Goal: Task Accomplishment & Management: Manage account settings

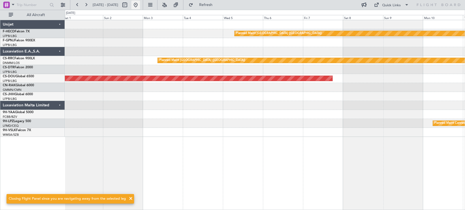
click at [140, 4] on button at bounding box center [135, 5] width 9 height 9
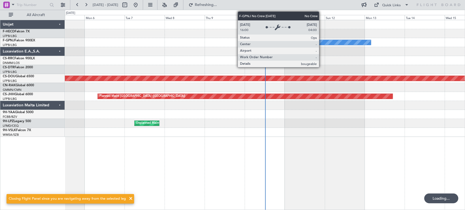
click at [149, 80] on div "No Crew No Crew Planned Maint [GEOGRAPHIC_DATA] ([GEOGRAPHIC_DATA]) Planned Mai…" at bounding box center [265, 78] width 400 height 117
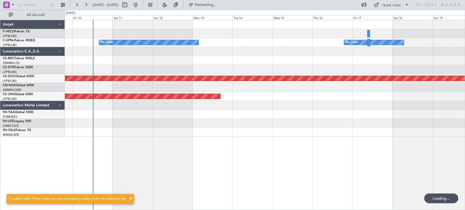
click at [123, 98] on div "No Crew No Crew No Crew Planned Maint [GEOGRAPHIC_DATA] ([GEOGRAPHIC_DATA]) Pla…" at bounding box center [265, 78] width 400 height 117
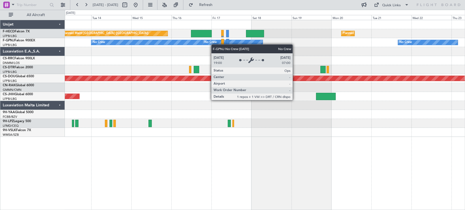
click at [217, 44] on div "No Crew" at bounding box center [210, 42] width 13 height 8
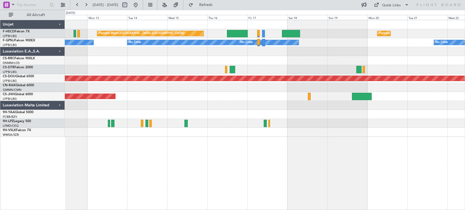
click at [176, 55] on div at bounding box center [265, 51] width 400 height 9
click at [220, 54] on div at bounding box center [265, 51] width 400 height 9
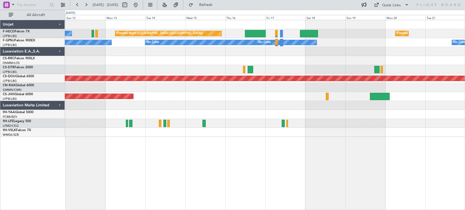
click at [320, 61] on div "Planned Maint Lagos ([PERSON_NAME])" at bounding box center [265, 60] width 400 height 9
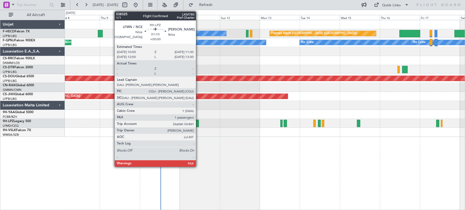
click at [198, 123] on div at bounding box center [197, 123] width 3 height 7
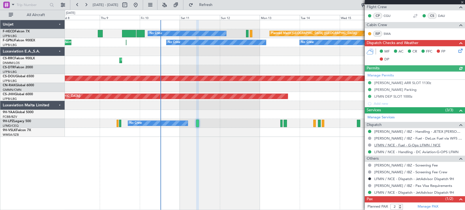
scroll to position [117, 0]
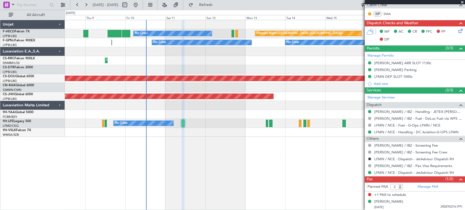
click at [159, 147] on div "Planned Maint [GEOGRAPHIC_DATA] ([GEOGRAPHIC_DATA]) No Crew Planned Maint [GEOG…" at bounding box center [265, 115] width 400 height 190
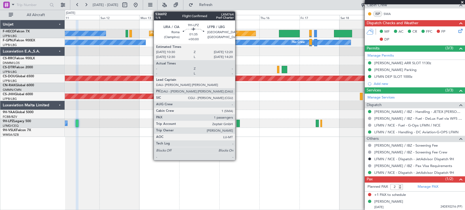
click at [238, 125] on div at bounding box center [238, 123] width 3 height 7
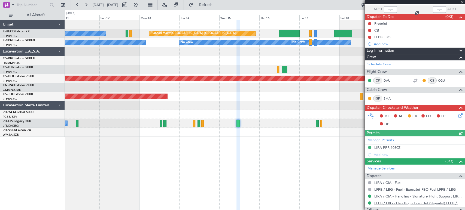
scroll to position [83, 0]
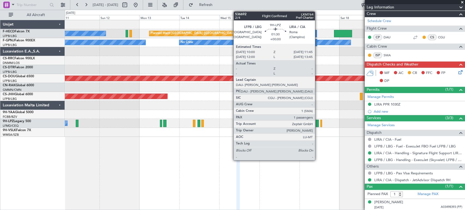
click at [317, 122] on div at bounding box center [317, 123] width 3 height 7
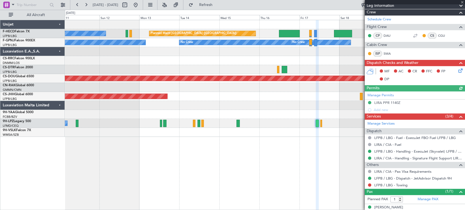
scroll to position [110, 0]
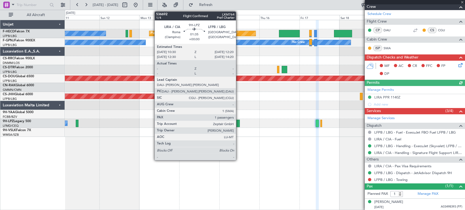
click at [238, 123] on div at bounding box center [238, 123] width 3 height 7
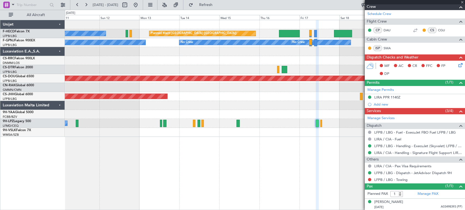
scroll to position [0, 0]
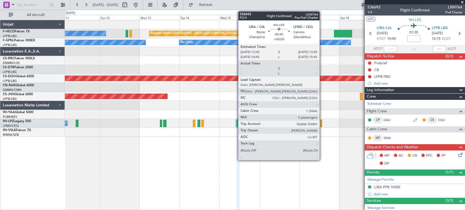
click at [322, 122] on div at bounding box center [321, 123] width 2 height 7
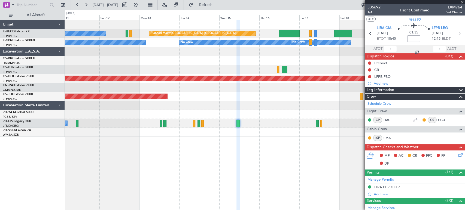
type input "0"
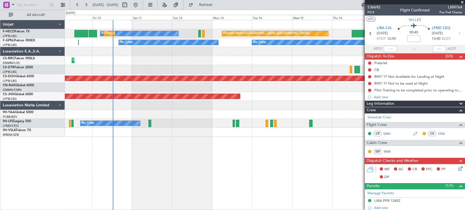
click at [223, 79] on div "Planned Maint London ([GEOGRAPHIC_DATA])" at bounding box center [265, 78] width 1200 height 5
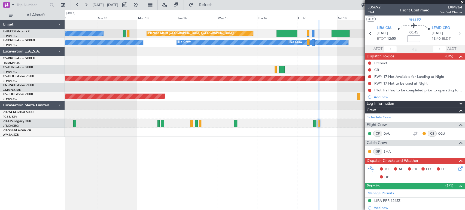
click at [77, 124] on div "No Crew" at bounding box center [265, 123] width 400 height 9
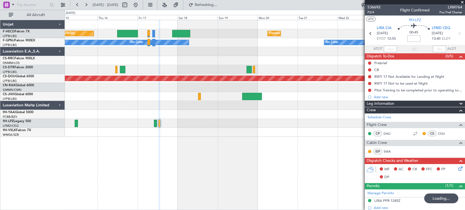
click at [202, 44] on div "No Crew No Crew No Crew Planned Maint [GEOGRAPHIC_DATA] ([GEOGRAPHIC_DATA]) No …" at bounding box center [265, 42] width 400 height 9
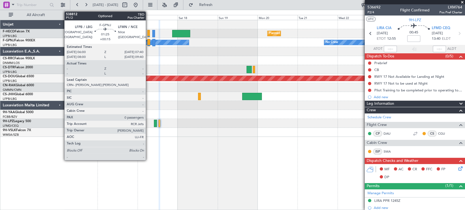
click at [148, 42] on div at bounding box center [148, 42] width 3 height 7
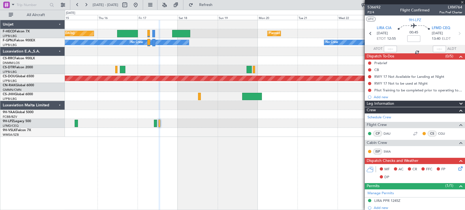
type input "+00:15"
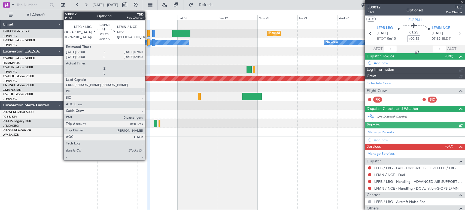
click at [147, 41] on div at bounding box center [148, 42] width 3 height 7
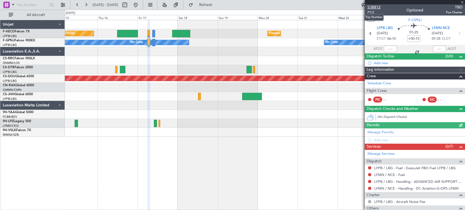
click at [377, 6] on span "538812" at bounding box center [374, 7] width 13 height 6
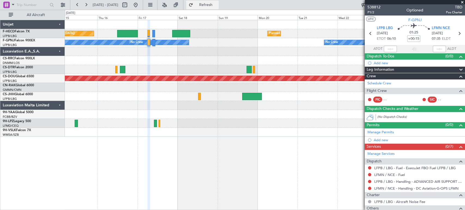
click at [217, 7] on span "Refresh" at bounding box center [205, 5] width 23 height 4
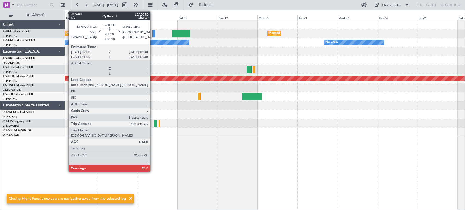
click at [153, 32] on div at bounding box center [153, 33] width 3 height 7
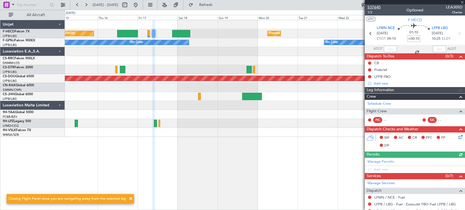
click at [374, 7] on span "537640" at bounding box center [374, 7] width 13 height 6
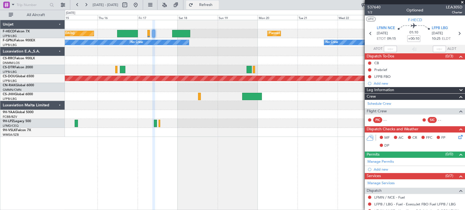
click at [217, 6] on span "Refresh" at bounding box center [205, 5] width 23 height 4
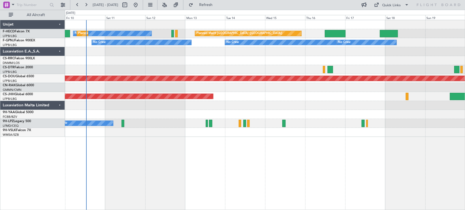
click at [326, 85] on div "Planned Maint [GEOGRAPHIC_DATA] ([GEOGRAPHIC_DATA]) No Crew Planned Maint [GEOG…" at bounding box center [265, 78] width 400 height 117
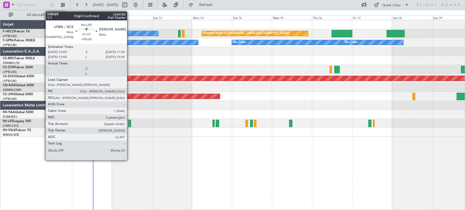
click at [129, 122] on div at bounding box center [129, 123] width 3 height 7
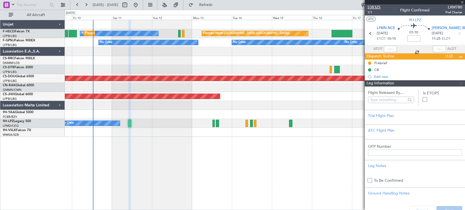
click at [375, 6] on span "538325" at bounding box center [374, 7] width 13 height 6
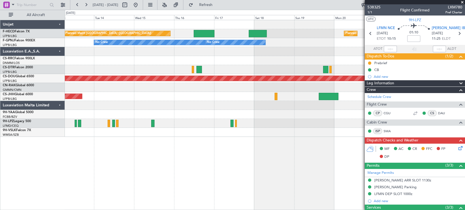
click at [87, 47] on div "Planned Maint [GEOGRAPHIC_DATA] ([GEOGRAPHIC_DATA]) Planned Maint [GEOGRAPHIC_D…" at bounding box center [265, 78] width 400 height 117
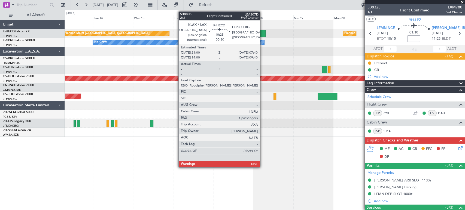
click at [262, 33] on div at bounding box center [257, 33] width 18 height 7
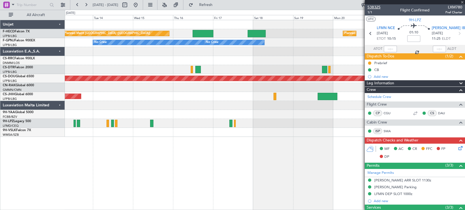
click at [375, 6] on span "538325" at bounding box center [374, 7] width 13 height 6
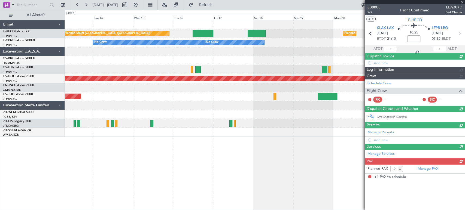
type input "-00:30"
type input "1"
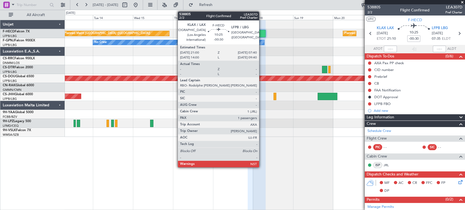
click at [262, 32] on div at bounding box center [257, 33] width 18 height 7
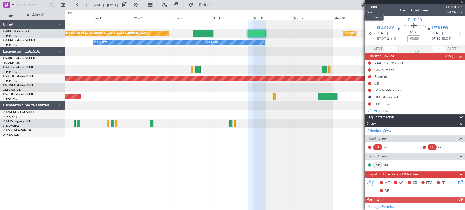
click at [373, 6] on span "538805" at bounding box center [374, 7] width 13 height 6
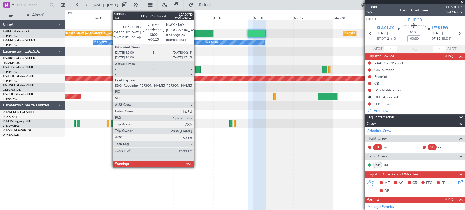
click at [197, 31] on div at bounding box center [203, 33] width 20 height 7
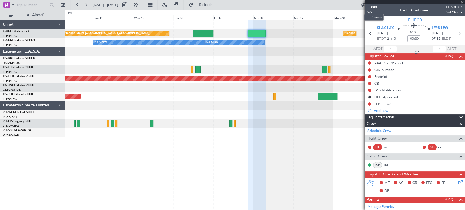
click at [377, 8] on span "538805" at bounding box center [374, 7] width 13 height 6
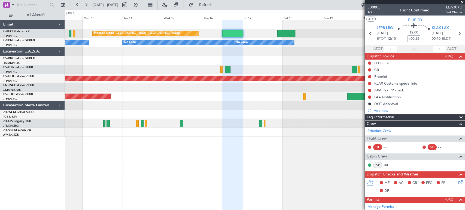
click at [282, 114] on div at bounding box center [265, 114] width 400 height 9
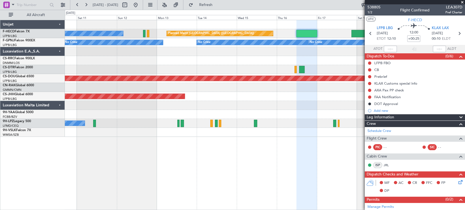
click at [232, 125] on div "No Crew" at bounding box center [265, 123] width 400 height 9
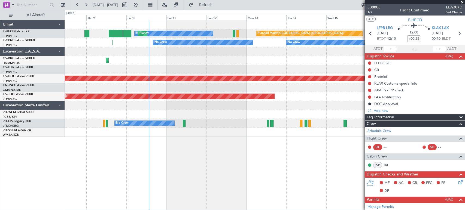
click at [142, 93] on div "Planned Maint [GEOGRAPHIC_DATA] ([GEOGRAPHIC_DATA]) No Crew Planned Maint [GEOG…" at bounding box center [265, 78] width 400 height 117
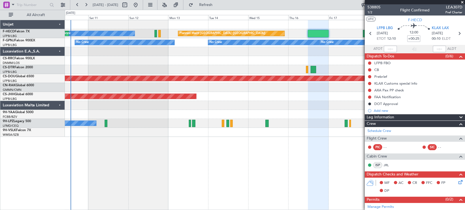
click at [154, 56] on div "Planned Maint [GEOGRAPHIC_DATA] ([GEOGRAPHIC_DATA]) No Crew Planned Maint [GEOG…" at bounding box center [265, 78] width 400 height 117
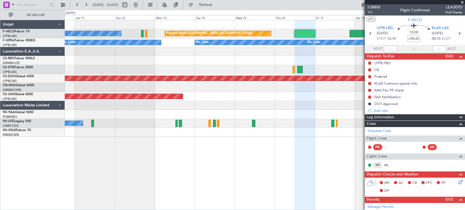
click at [280, 132] on div "Planned Maint [GEOGRAPHIC_DATA] ([GEOGRAPHIC_DATA]) Planned Maint [GEOGRAPHIC_D…" at bounding box center [265, 115] width 400 height 190
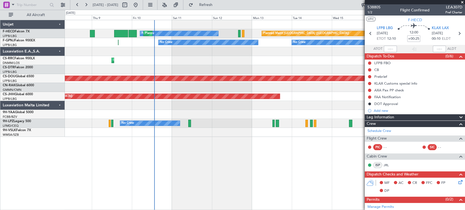
click at [226, 114] on div "Planned Maint [GEOGRAPHIC_DATA] ([GEOGRAPHIC_DATA]) No Crew Planned Maint [GEOG…" at bounding box center [265, 78] width 400 height 117
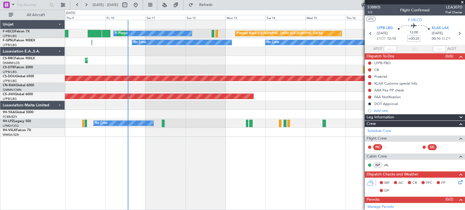
click at [230, 110] on div "Planned Maint [GEOGRAPHIC_DATA] ([GEOGRAPHIC_DATA]) No Crew Planned Maint [GEOG…" at bounding box center [265, 78] width 400 height 117
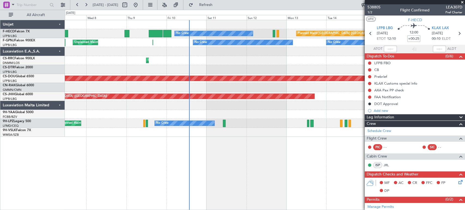
click at [146, 74] on div "Planned Maint [GEOGRAPHIC_DATA] ([GEOGRAPHIC_DATA]) No Crew Planned Maint [GEOG…" at bounding box center [265, 78] width 400 height 117
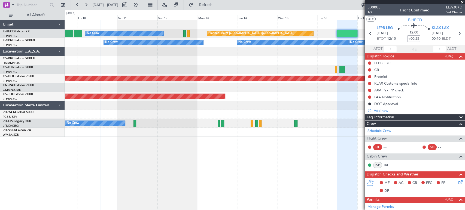
click at [173, 61] on div "Planned Maint Lagos ([PERSON_NAME])" at bounding box center [265, 60] width 400 height 9
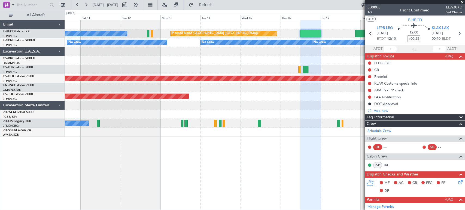
click at [122, 63] on div "Planned Maint Lagos ([PERSON_NAME])" at bounding box center [265, 60] width 400 height 9
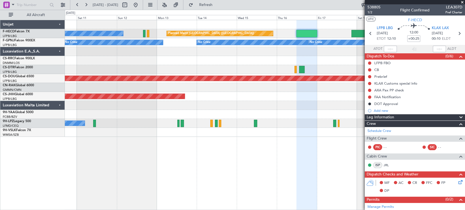
click at [82, 67] on div "No Crew Planned Maint [GEOGRAPHIC_DATA] ([GEOGRAPHIC_DATA]) Planned Maint [GEOG…" at bounding box center [265, 78] width 400 height 117
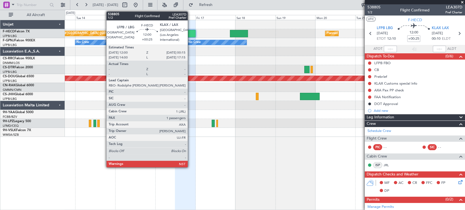
click at [189, 32] on div at bounding box center [185, 33] width 20 height 7
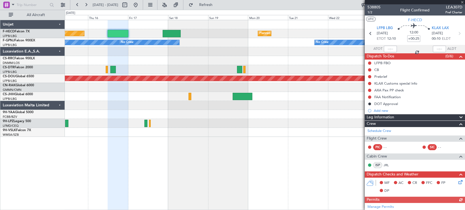
click at [182, 67] on div "Planned Maint [GEOGRAPHIC_DATA] ([GEOGRAPHIC_DATA]) Planned Maint [GEOGRAPHIC_D…" at bounding box center [265, 78] width 400 height 117
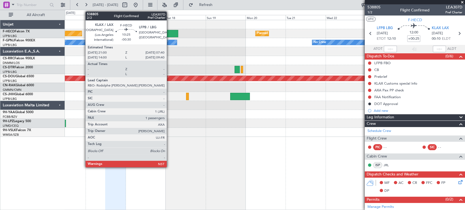
click at [170, 33] on div at bounding box center [169, 33] width 18 height 7
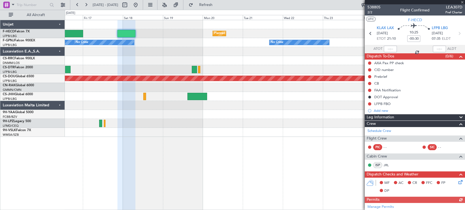
click at [268, 60] on div "Planned Maint [GEOGRAPHIC_DATA] ([GEOGRAPHIC_DATA]) Planned Maint [GEOGRAPHIC_D…" at bounding box center [265, 78] width 400 height 117
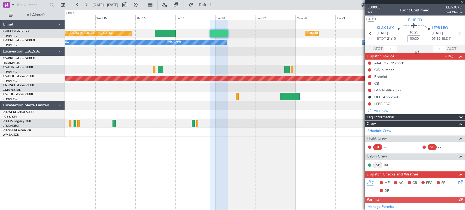
click at [259, 63] on div at bounding box center [265, 60] width 400 height 9
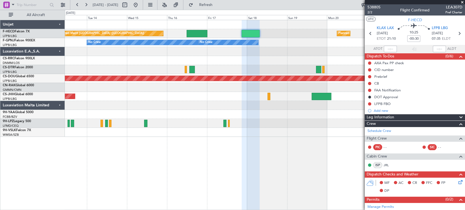
click at [329, 68] on div at bounding box center [265, 69] width 400 height 9
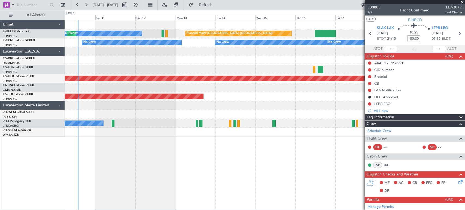
click at [276, 56] on div "Planned Maint Lagos ([PERSON_NAME])" at bounding box center [265, 60] width 400 height 9
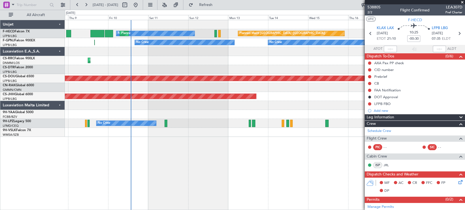
click at [276, 57] on div "Planned Maint Lagos ([PERSON_NAME])" at bounding box center [265, 60] width 400 height 9
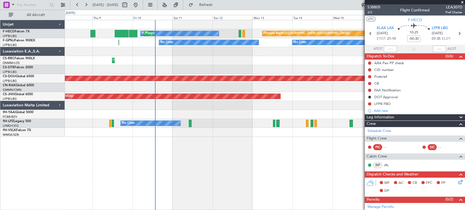
click at [239, 58] on div "Planned Maint Lagos ([PERSON_NAME])" at bounding box center [265, 60] width 400 height 9
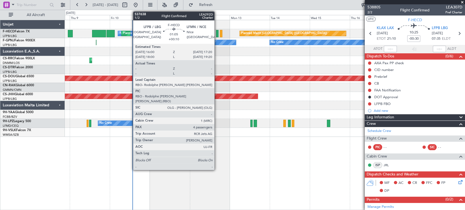
click at [217, 34] on div at bounding box center [217, 33] width 2 height 7
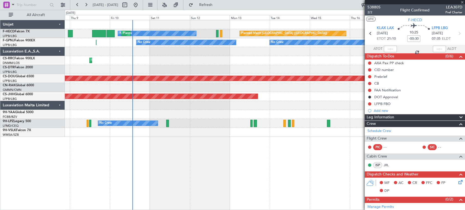
type input "+00:10"
type input "4"
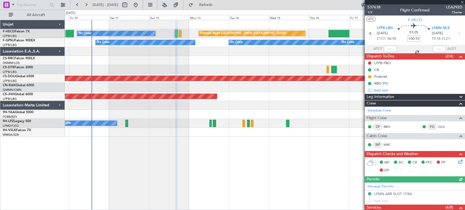
click at [157, 60] on div "Planned Maint Lagos ([PERSON_NAME])" at bounding box center [265, 60] width 400 height 9
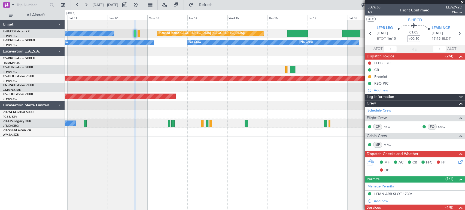
click at [150, 58] on div "Planned Maint Lagos ([PERSON_NAME])" at bounding box center [265, 60] width 400 height 9
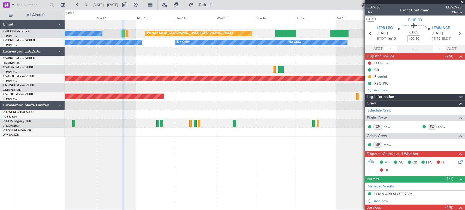
click at [146, 59] on div "Planned Maint Lagos ([PERSON_NAME])" at bounding box center [265, 60] width 400 height 9
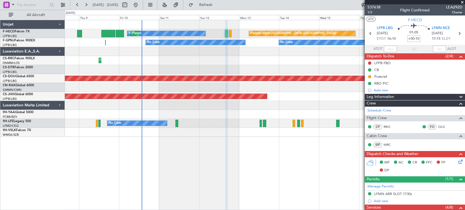
click at [252, 56] on div "No Crew Planned Maint [GEOGRAPHIC_DATA] ([GEOGRAPHIC_DATA]) Planned Maint [GEOG…" at bounding box center [265, 78] width 400 height 117
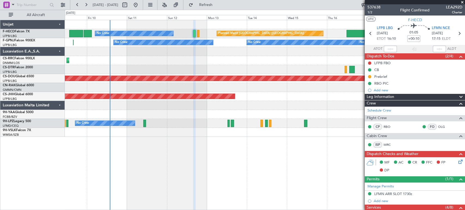
click at [153, 58] on div "Planned Maint [GEOGRAPHIC_DATA] ([GEOGRAPHIC_DATA]) No Crew Planned Maint [GEOG…" at bounding box center [265, 78] width 400 height 117
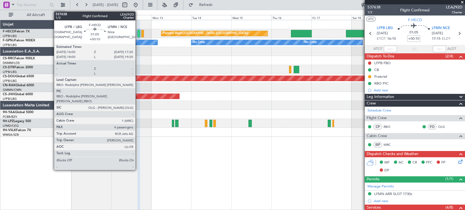
click at [139, 31] on div at bounding box center [139, 33] width 2 height 7
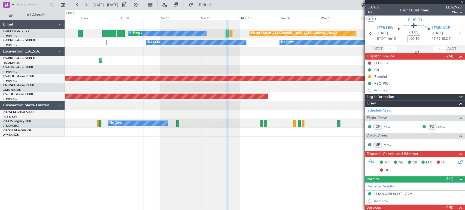
click at [213, 53] on div at bounding box center [265, 51] width 400 height 9
click at [181, 123] on div "No Crew [GEOGRAPHIC_DATA] ([GEOGRAPHIC_DATA])" at bounding box center [265, 123] width 400 height 9
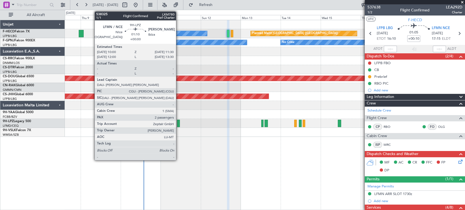
click at [178, 123] on div at bounding box center [178, 123] width 3 height 7
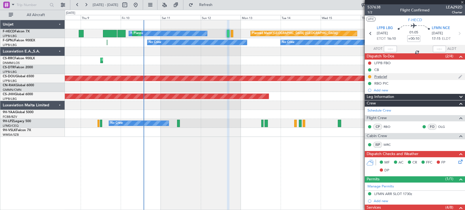
type input "2"
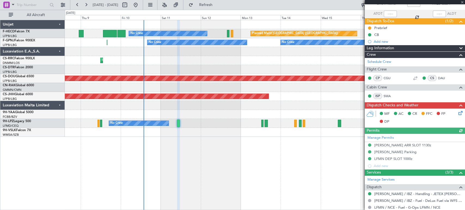
scroll to position [60, 0]
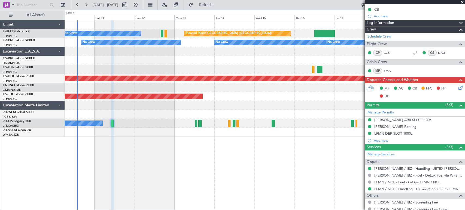
click at [102, 62] on div "Planned Maint Lagos ([PERSON_NAME])" at bounding box center [265, 60] width 400 height 9
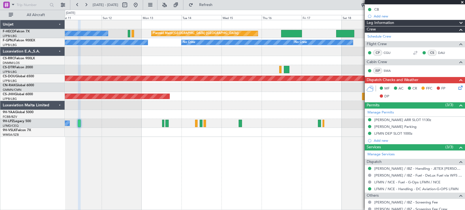
click at [150, 61] on div "Planned Maint Lagos ([PERSON_NAME])" at bounding box center [265, 60] width 400 height 9
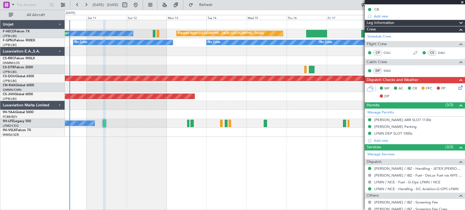
click at [144, 52] on div "No Crew Planned Maint [GEOGRAPHIC_DATA] ([GEOGRAPHIC_DATA]) Planned Maint [GEOG…" at bounding box center [265, 78] width 400 height 117
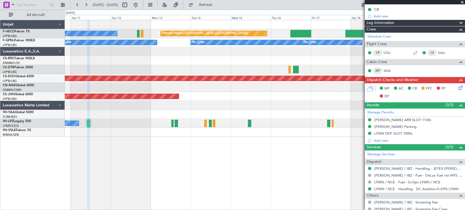
click at [179, 58] on div "Planned Maint Lagos ([PERSON_NAME])" at bounding box center [265, 60] width 400 height 9
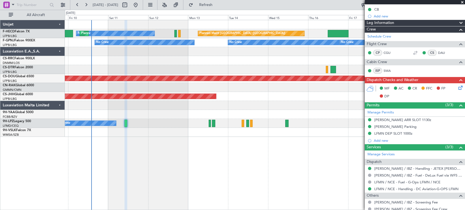
click at [190, 56] on div "Planned Maint Lagos ([PERSON_NAME])" at bounding box center [265, 60] width 400 height 9
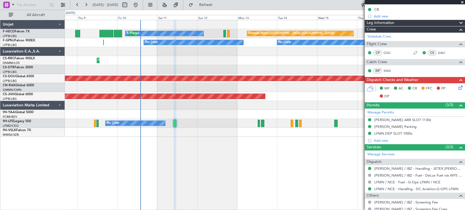
click at [138, 54] on div "Planned Maint [GEOGRAPHIC_DATA] ([GEOGRAPHIC_DATA]) No Crew Planned Maint [GEOG…" at bounding box center [265, 78] width 400 height 117
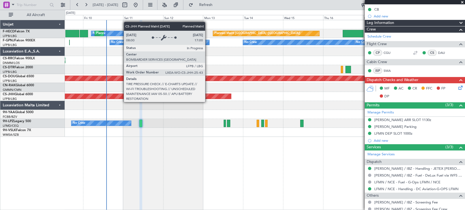
click at [164, 100] on div "Planned Maint [GEOGRAPHIC_DATA] ([GEOGRAPHIC_DATA])" at bounding box center [265, 96] width 400 height 9
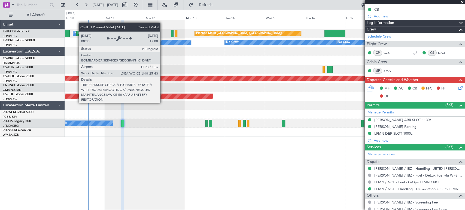
click at [147, 99] on div "Planned Maint [GEOGRAPHIC_DATA] ([GEOGRAPHIC_DATA])" at bounding box center [265, 96] width 400 height 9
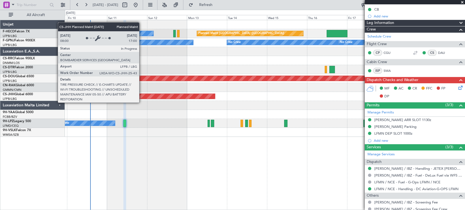
click at [168, 95] on div "Planned Maint [GEOGRAPHIC_DATA] ([GEOGRAPHIC_DATA])" at bounding box center [67, 96] width 295 height 5
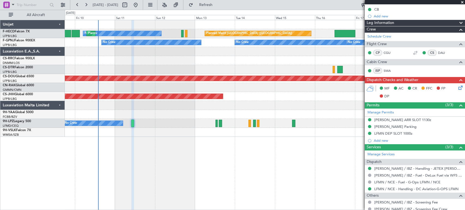
click at [214, 81] on div "Planned Maint [GEOGRAPHIC_DATA] ([GEOGRAPHIC_DATA]) No Crew Planned Maint [GEOG…" at bounding box center [265, 78] width 400 height 117
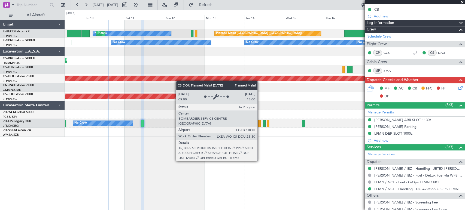
click at [171, 76] on div "Planned Maint London ([GEOGRAPHIC_DATA])" at bounding box center [265, 78] width 400 height 9
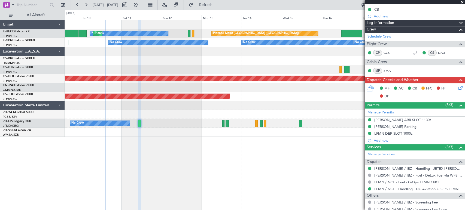
click at [198, 85] on div at bounding box center [265, 87] width 400 height 9
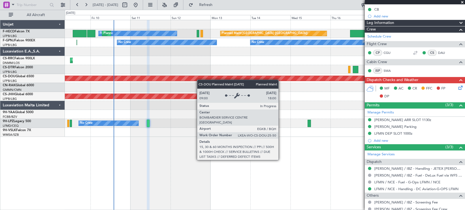
click at [209, 80] on div "Planned Maint [GEOGRAPHIC_DATA] ([GEOGRAPHIC_DATA]) No Crew Planned Maint [GEOG…" at bounding box center [265, 78] width 400 height 117
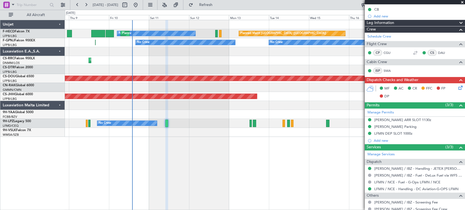
click at [165, 68] on div at bounding box center [265, 69] width 400 height 9
click at [164, 70] on div at bounding box center [265, 69] width 400 height 9
click at [158, 71] on div at bounding box center [265, 69] width 400 height 9
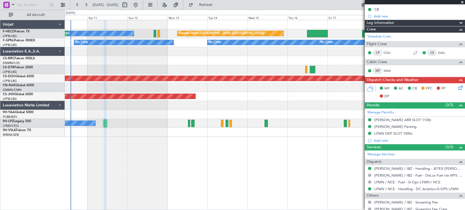
click at [151, 74] on div "Planned Maint [GEOGRAPHIC_DATA] ([GEOGRAPHIC_DATA]) No Crew Planned Maint [GEOG…" at bounding box center [265, 78] width 400 height 117
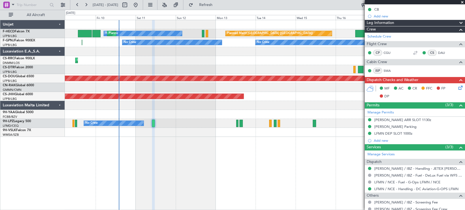
click at [213, 61] on div "Planned Maint Lagos ([PERSON_NAME])" at bounding box center [265, 60] width 400 height 9
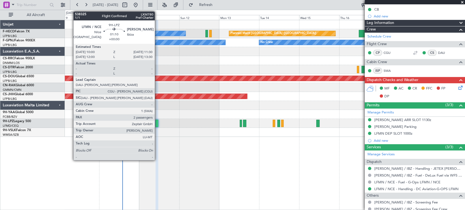
click at [157, 123] on div at bounding box center [157, 123] width 3 height 7
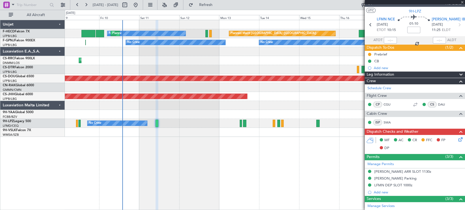
scroll to position [0, 0]
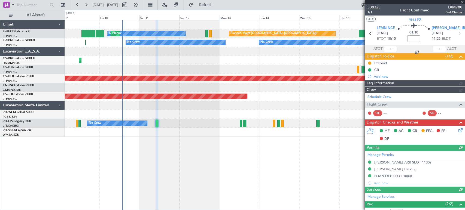
click at [377, 6] on span "538325" at bounding box center [374, 7] width 13 height 6
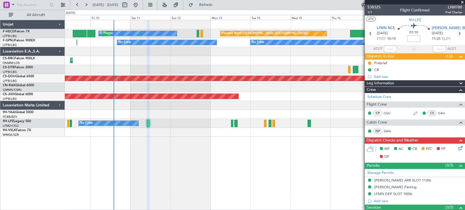
click at [168, 52] on div "Planned Maint [GEOGRAPHIC_DATA] ([GEOGRAPHIC_DATA]) No Crew Planned Maint [GEOG…" at bounding box center [265, 78] width 400 height 117
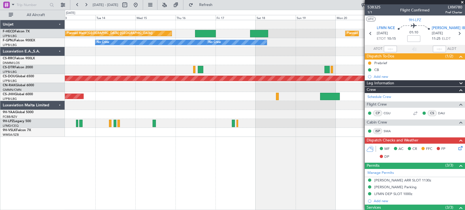
click at [129, 57] on div "Planned Maint [GEOGRAPHIC_DATA] ([GEOGRAPHIC_DATA]) Planned Maint [GEOGRAPHIC_D…" at bounding box center [265, 78] width 400 height 117
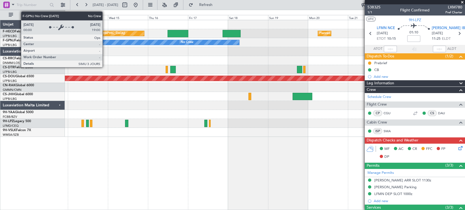
click at [105, 41] on div "No Crew" at bounding box center [123, 42] width 111 height 5
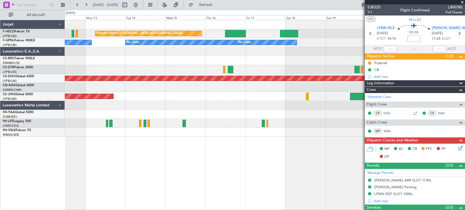
click at [231, 49] on div "Planned Maint [GEOGRAPHIC_DATA] ([GEOGRAPHIC_DATA]) Planned Maint [GEOGRAPHIC_D…" at bounding box center [265, 78] width 400 height 117
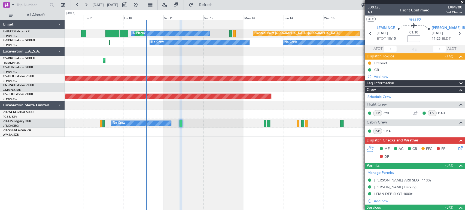
click at [206, 71] on div at bounding box center [265, 69] width 400 height 9
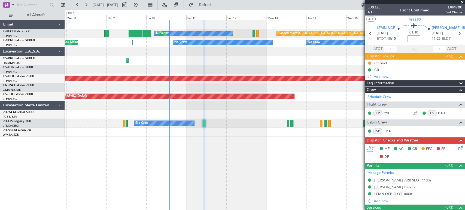
click at [220, 64] on div "Planned Maint [GEOGRAPHIC_DATA] ([GEOGRAPHIC_DATA]) No Crew Planned Maint [GEOG…" at bounding box center [265, 78] width 400 height 117
